Goal: Task Accomplishment & Management: Manage account settings

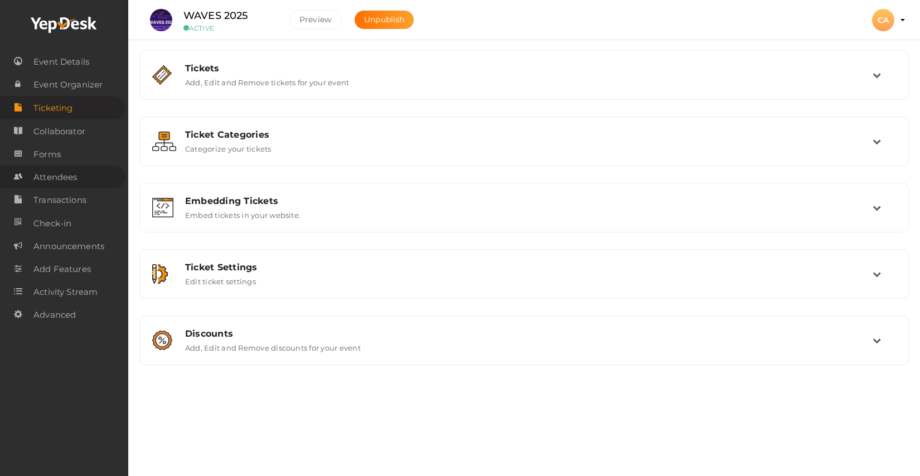
click at [69, 182] on span "Attendees" at bounding box center [54, 177] width 43 height 22
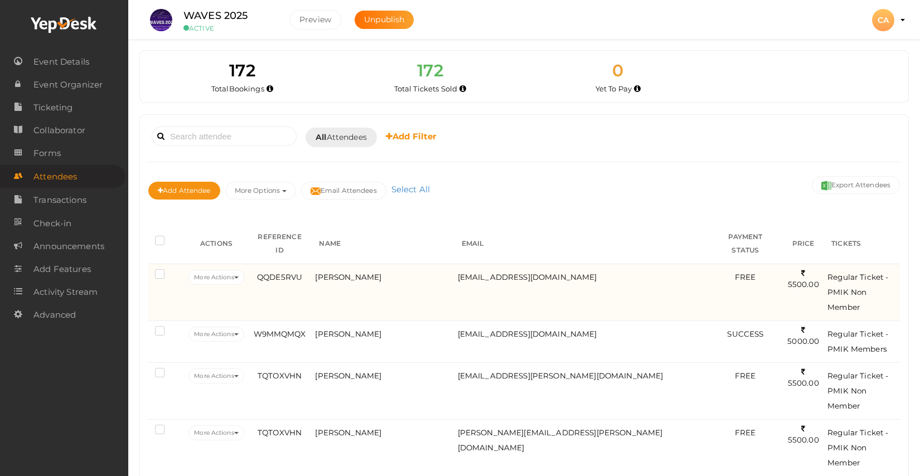
click at [362, 264] on td "Rajesh Potti" at bounding box center [383, 292] width 142 height 57
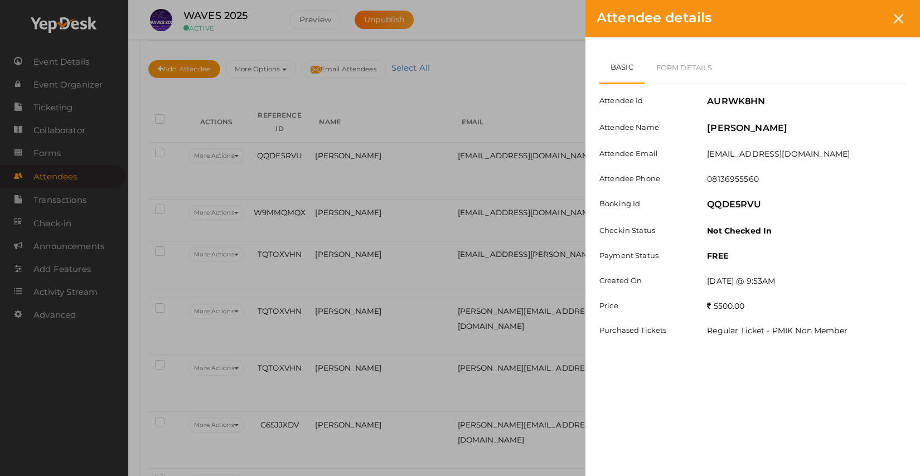
click at [67, 115] on div "Attendee details Basic Form Details Attendee Id AURWK8HN Attendee Name Rajesh P…" at bounding box center [460, 238] width 920 height 476
click at [901, 12] on div at bounding box center [898, 18] width 21 height 21
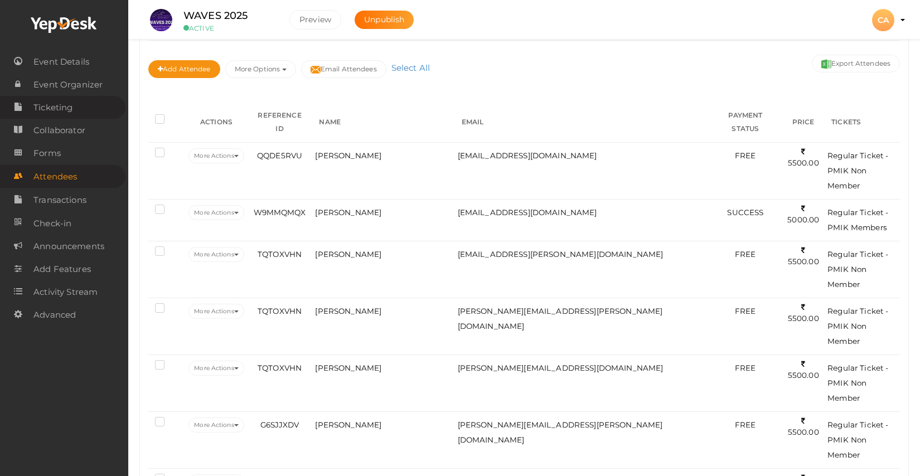
click at [85, 108] on link "Ticketing" at bounding box center [62, 107] width 125 height 23
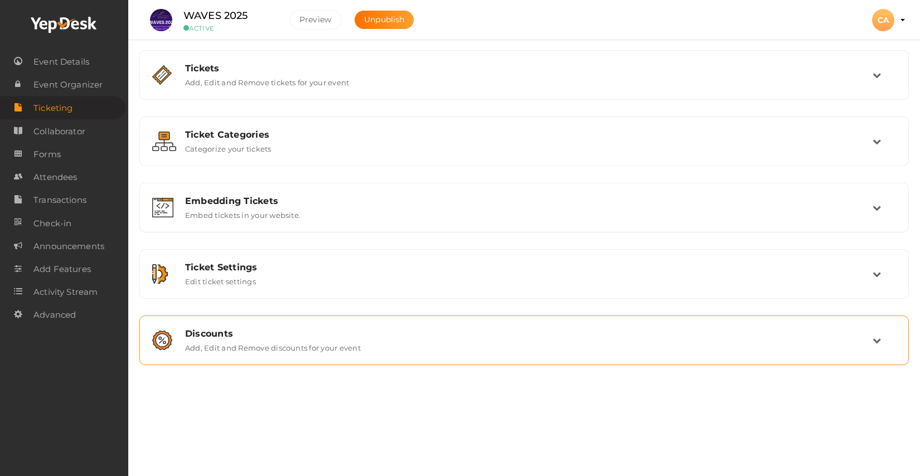
click at [357, 352] on label "Add, Edit and Remove discounts for your event" at bounding box center [273, 345] width 176 height 13
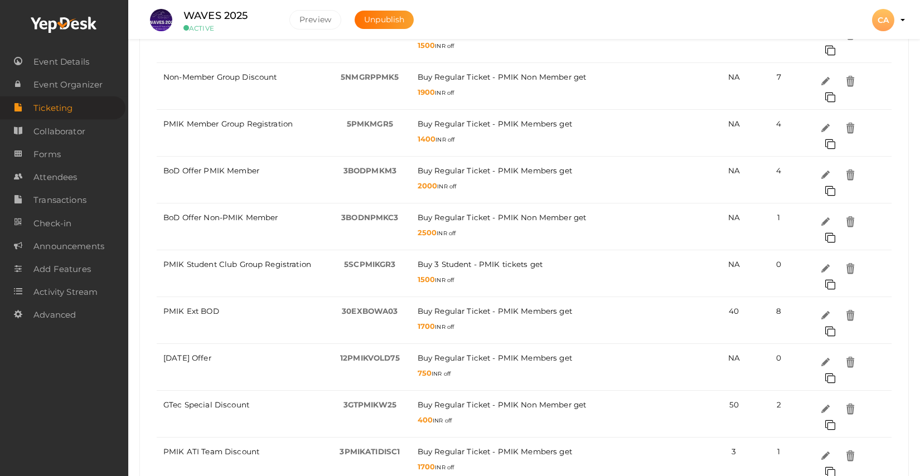
scroll to position [483, 0]
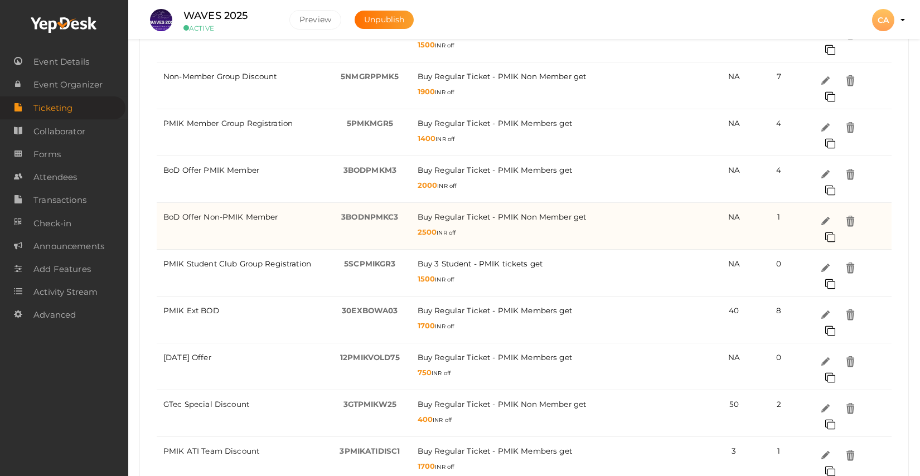
click at [372, 216] on span "3BODNPMKC3" at bounding box center [369, 216] width 57 height 9
copy tr "3BODNPMKC3 -"
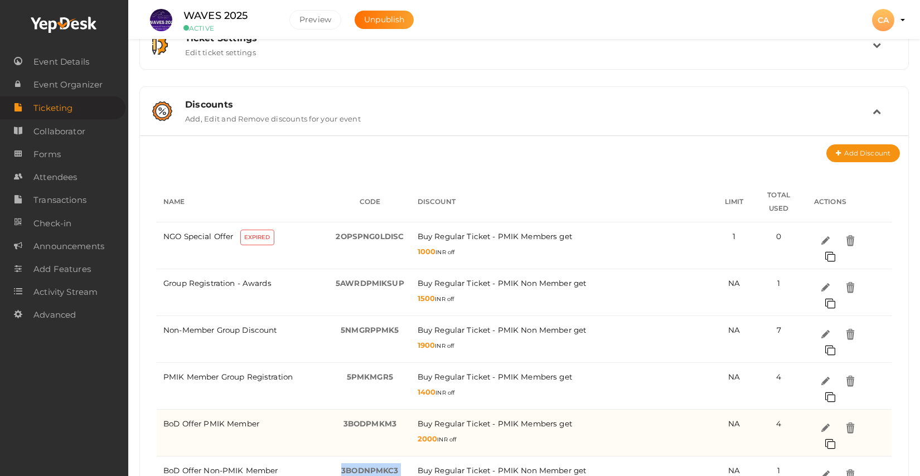
scroll to position [0, 0]
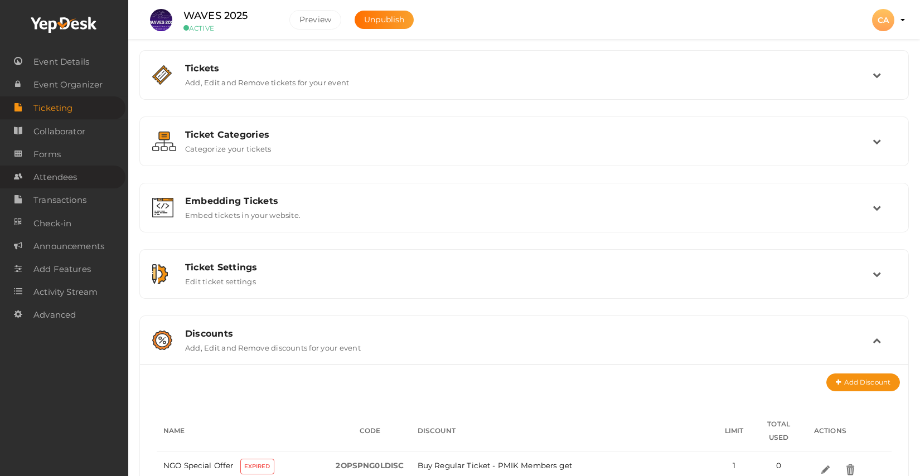
click at [56, 176] on span "Attendees" at bounding box center [54, 177] width 43 height 22
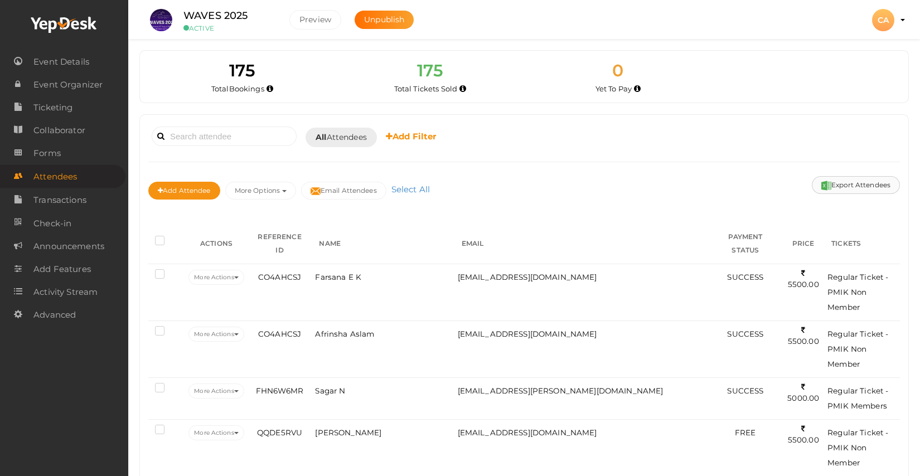
click at [851, 183] on button "Export Attendees" at bounding box center [856, 185] width 88 height 18
